Goal: Transaction & Acquisition: Obtain resource

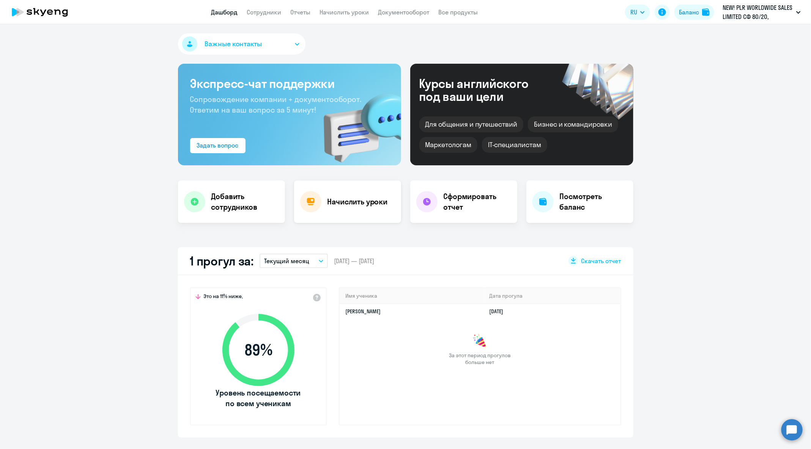
select select "30"
click at [304, 10] on link "Отчеты" at bounding box center [301, 12] width 20 height 8
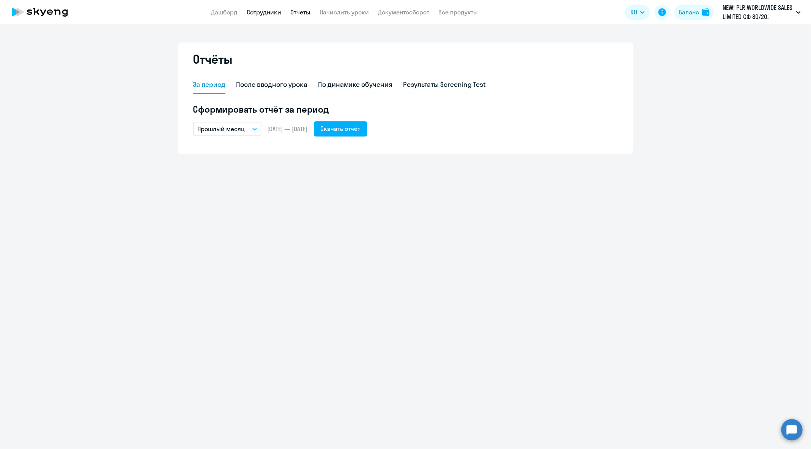
click at [264, 13] on link "Сотрудники" at bounding box center [264, 12] width 35 height 8
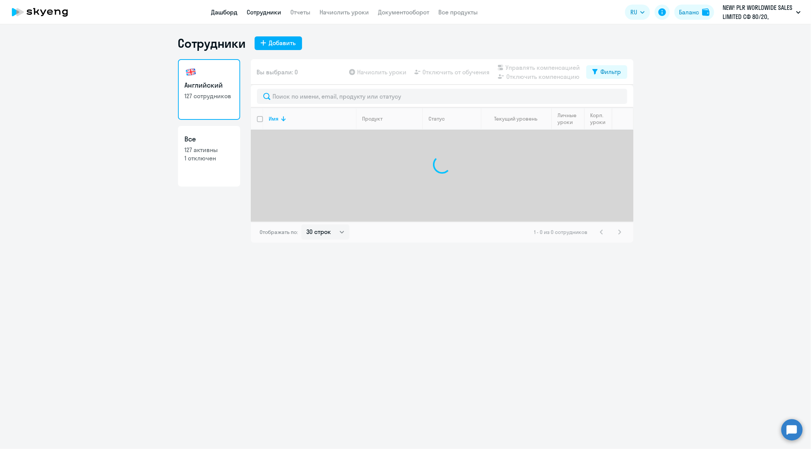
click at [219, 13] on link "Дашборд" at bounding box center [224, 12] width 27 height 8
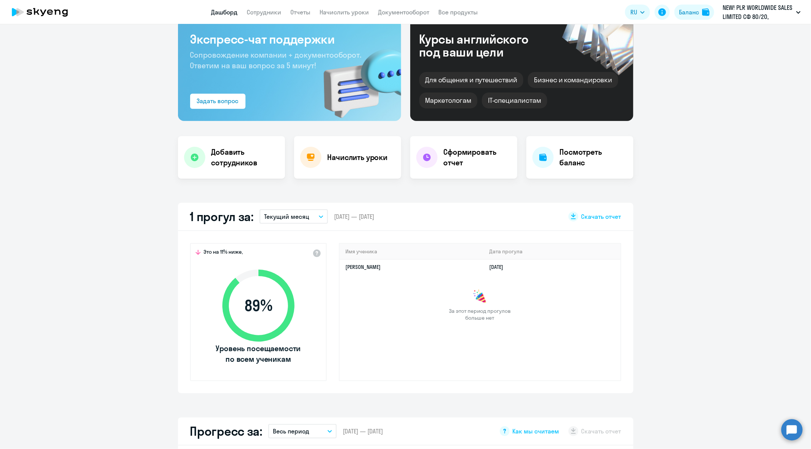
select select "30"
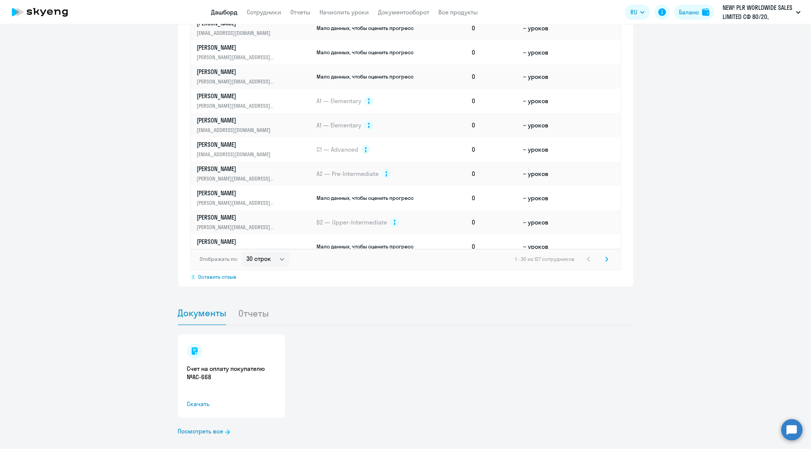
scroll to position [596, 0]
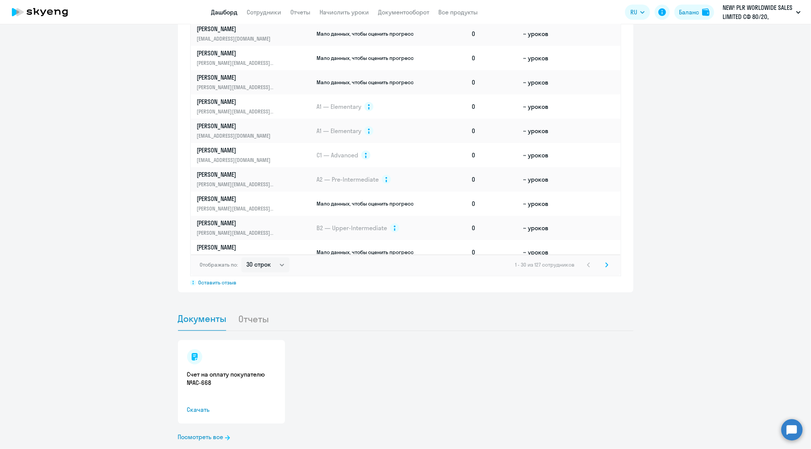
click at [256, 328] on li "Отчеты" at bounding box center [259, 319] width 43 height 23
click at [261, 310] on li "Отчеты" at bounding box center [259, 319] width 43 height 23
click at [255, 326] on li "Отчеты" at bounding box center [259, 319] width 43 height 23
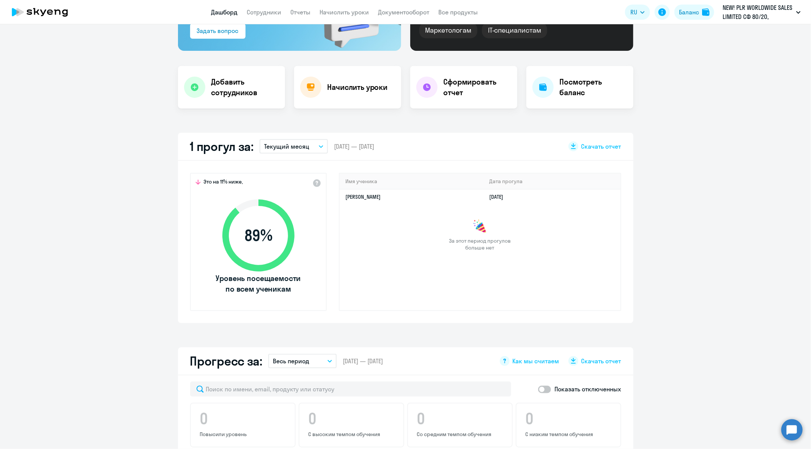
scroll to position [0, 0]
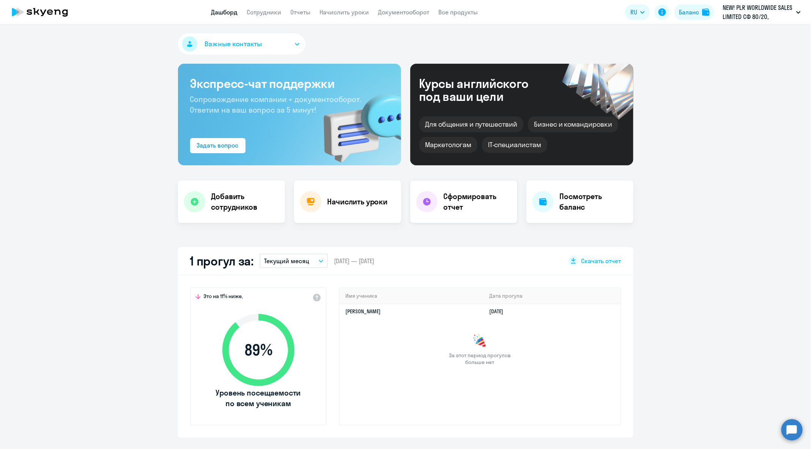
click at [453, 202] on h4 "Сформировать отчет" at bounding box center [478, 201] width 68 height 21
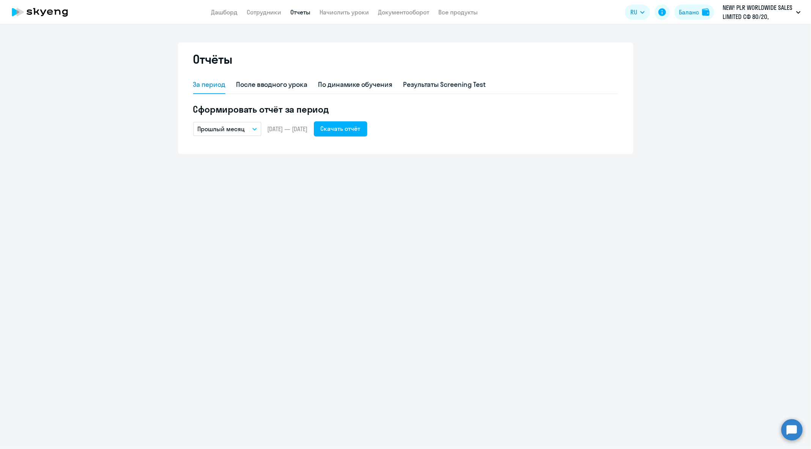
click at [262, 132] on div "Прошлый месяц – [DATE] — [DATE] Скачать отчёт" at bounding box center [405, 128] width 425 height 15
click at [260, 131] on button "Прошлый месяц" at bounding box center [227, 129] width 68 height 14
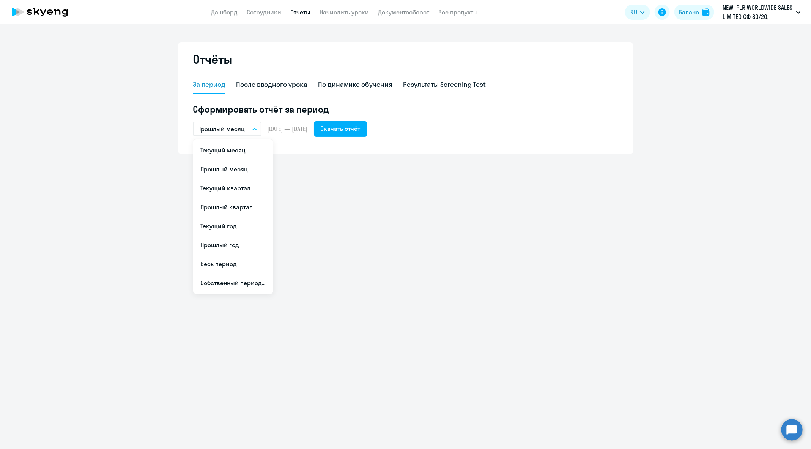
click at [258, 131] on button "Прошлый месяц" at bounding box center [227, 129] width 68 height 14
